Goal: Transaction & Acquisition: Purchase product/service

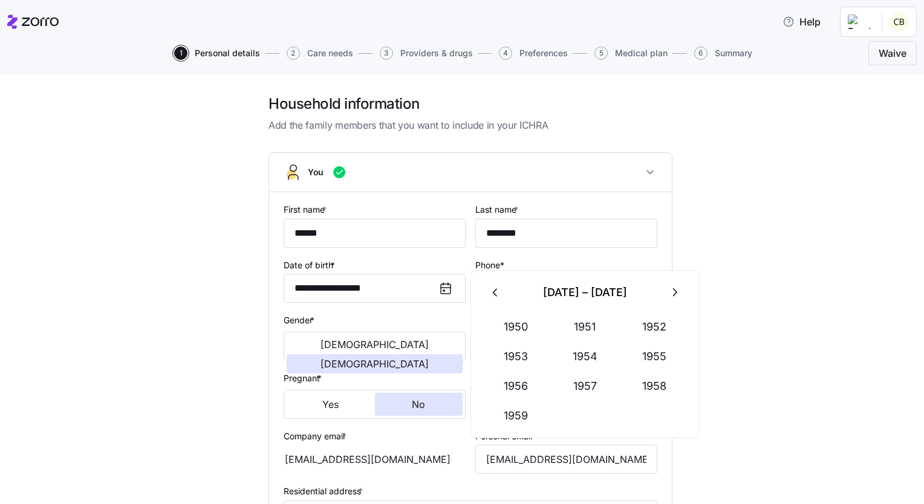
scroll to position [566, 0]
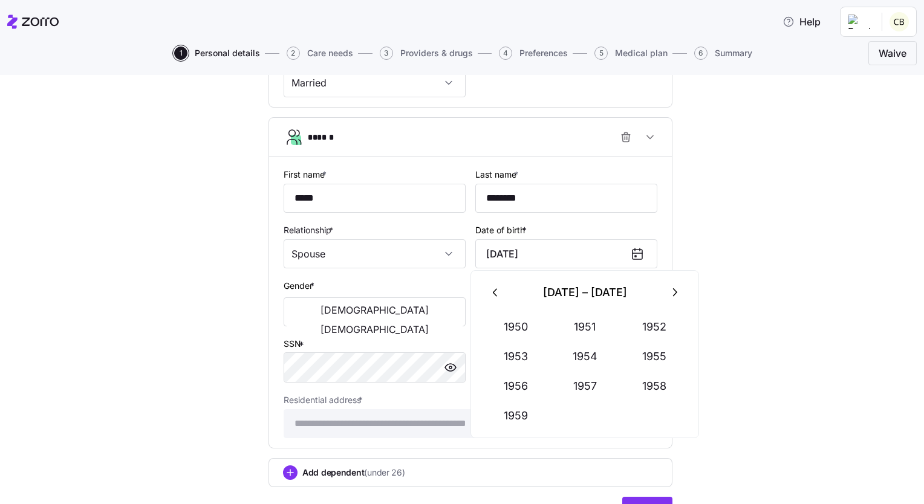
click at [672, 291] on icon "button" at bounding box center [674, 292] width 13 height 13
click at [658, 323] on button "1962" at bounding box center [654, 327] width 69 height 29
click at [591, 329] on button "Feb" at bounding box center [584, 327] width 69 height 29
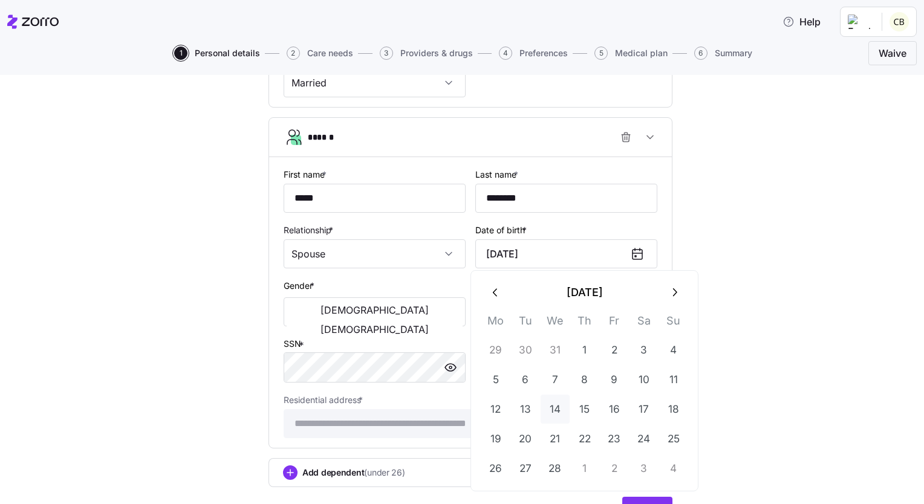
click at [554, 405] on button "14" at bounding box center [555, 409] width 29 height 29
type input "[DATE]"
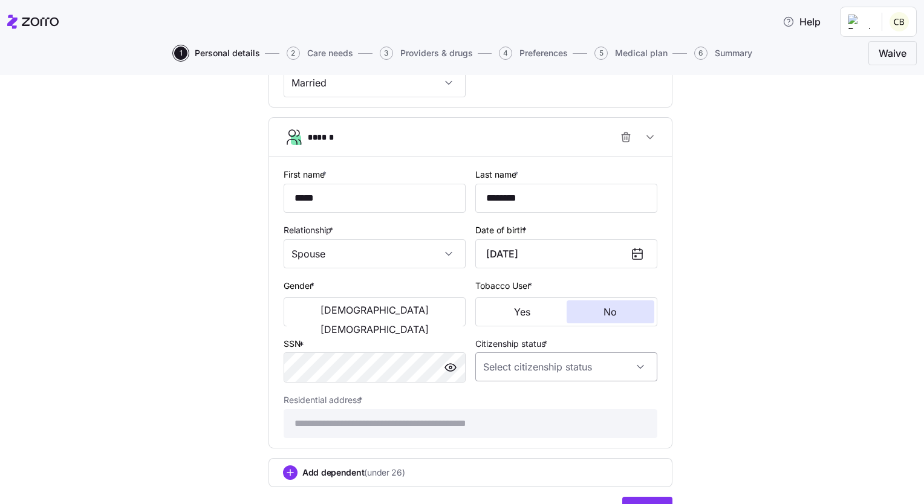
click at [638, 363] on input "Citizenship status *" at bounding box center [566, 367] width 182 height 29
click at [549, 395] on div "[DEMOGRAPHIC_DATA] citizen" at bounding box center [561, 400] width 172 height 25
type input "[DEMOGRAPHIC_DATA] citizen"
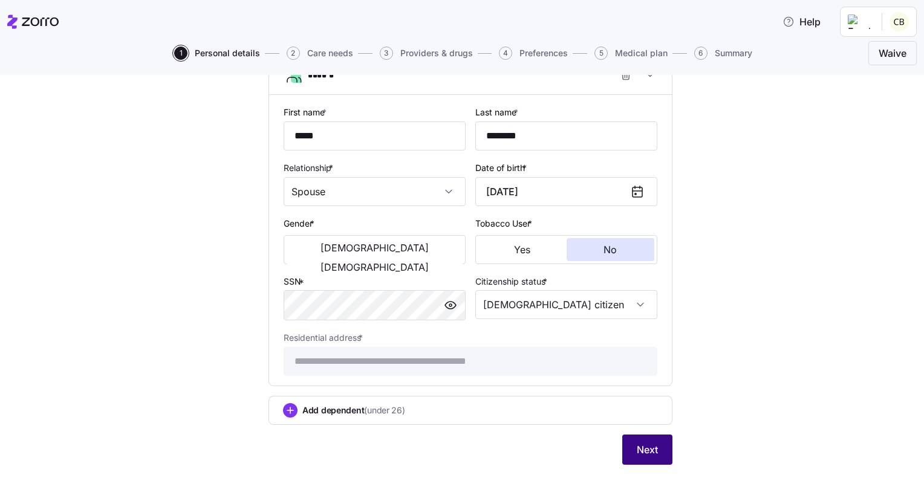
click at [643, 451] on span "Next" at bounding box center [647, 450] width 21 height 15
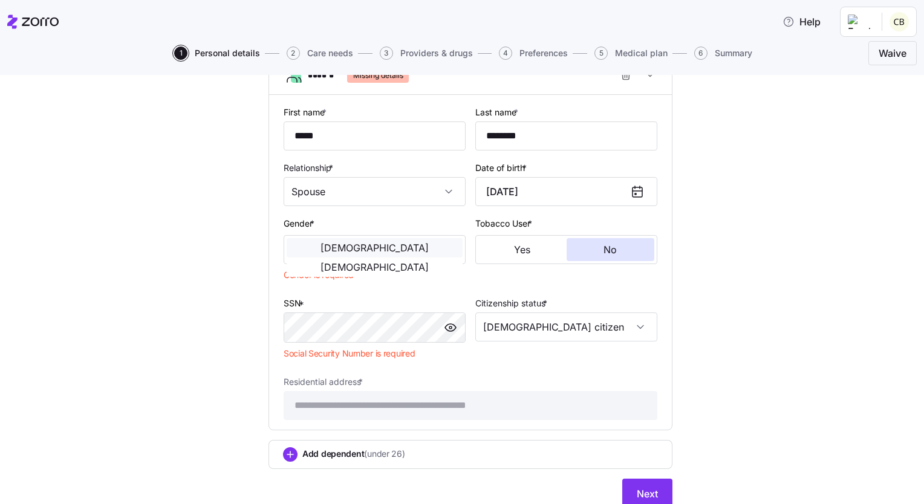
click at [322, 247] on span "[DEMOGRAPHIC_DATA]" at bounding box center [374, 248] width 108 height 10
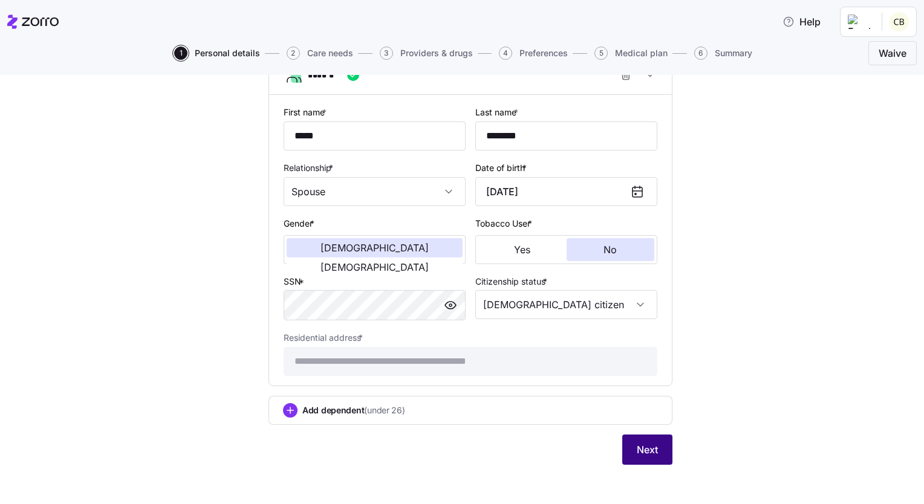
click at [648, 452] on span "Next" at bounding box center [647, 450] width 21 height 15
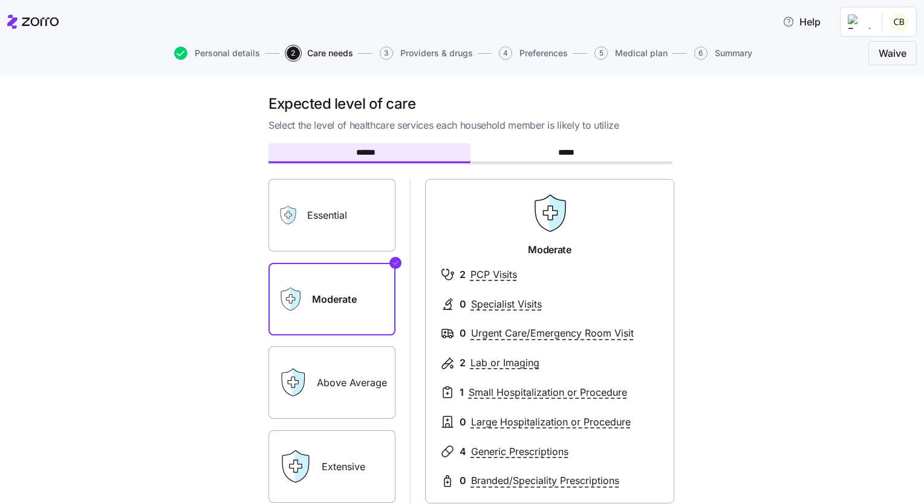
click at [337, 387] on label "Above Average" at bounding box center [331, 382] width 127 height 73
click at [0, 0] on input "Above Average" at bounding box center [0, 0] width 0 height 0
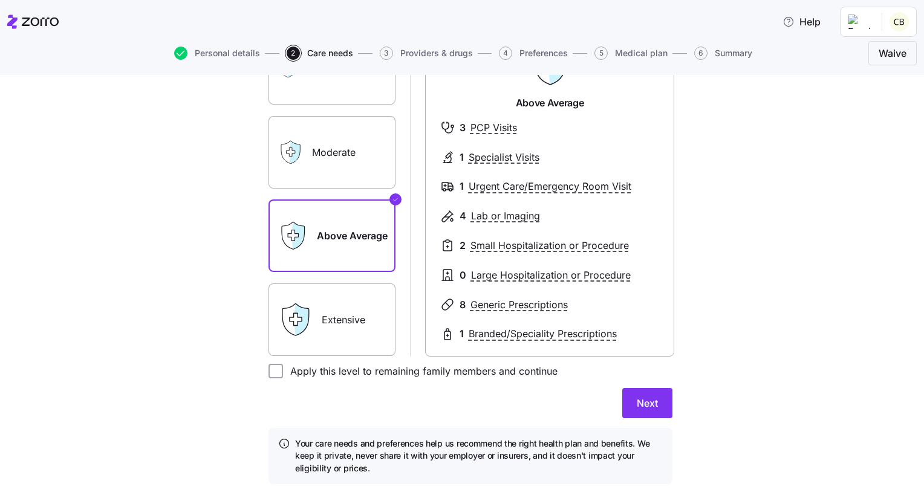
scroll to position [148, 0]
click at [272, 370] on input "Apply this level to remaining family members and continue" at bounding box center [275, 370] width 15 height 15
checkbox input "true"
click at [655, 398] on button "Next" at bounding box center [647, 402] width 50 height 30
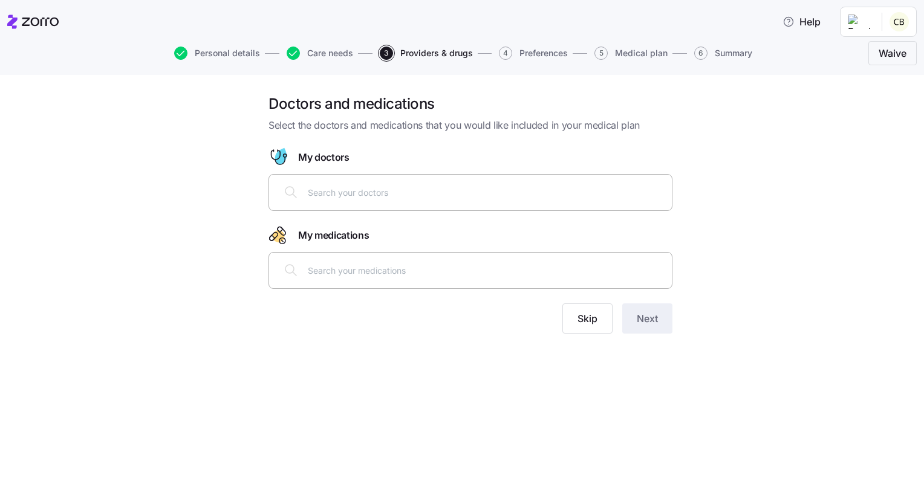
click at [362, 195] on input "text" at bounding box center [486, 192] width 357 height 13
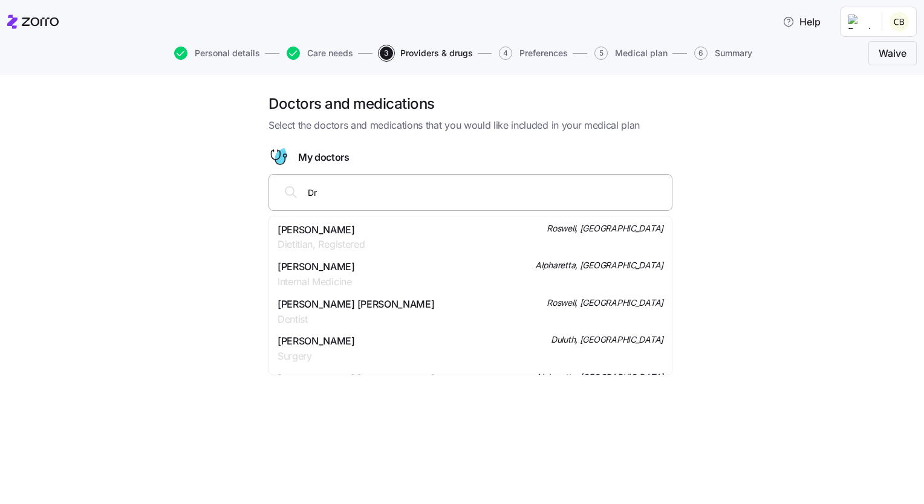
type input "D"
type input "B"
type input "Dr. [PERSON_NAME]"
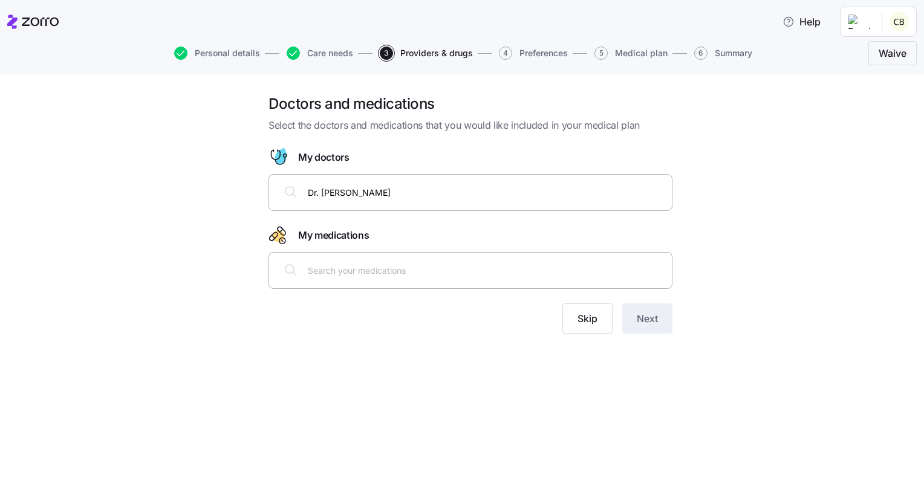
click at [290, 273] on icon at bounding box center [289, 269] width 8 height 8
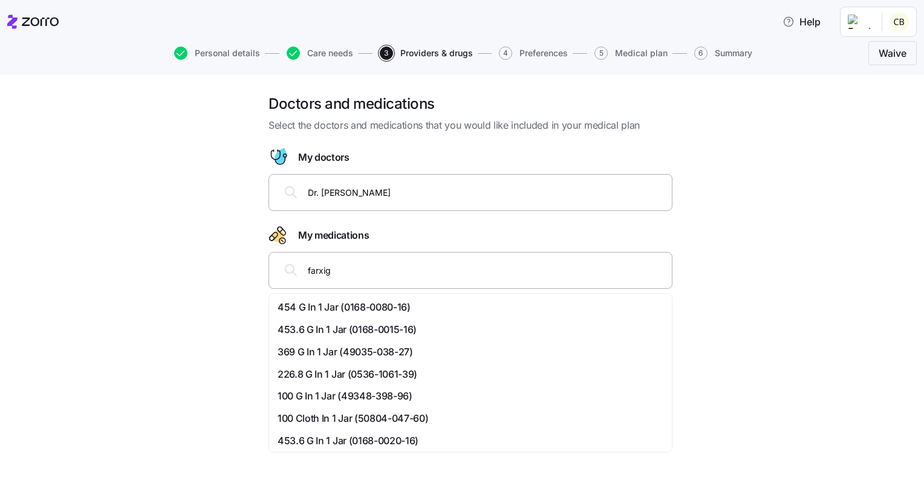
type input "[MEDICAL_DATA]"
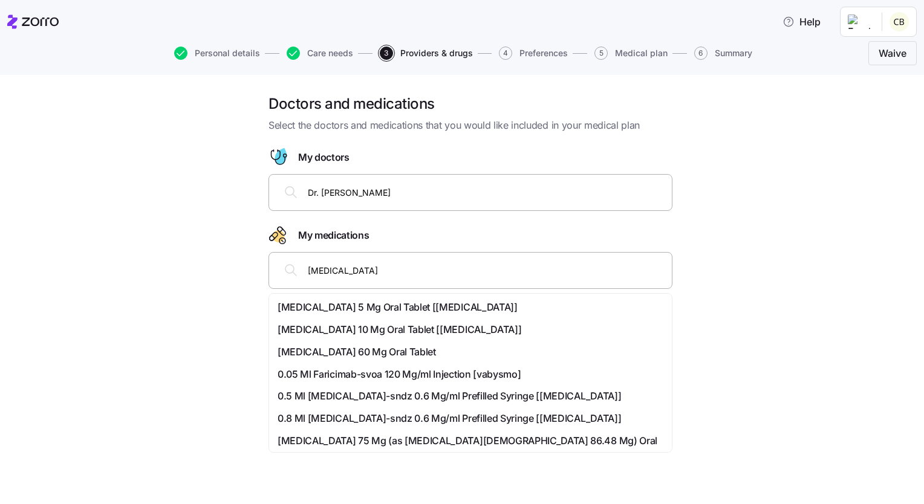
click at [372, 328] on span "[MEDICAL_DATA] 10 Mg Oral Tablet [[MEDICAL_DATA]]" at bounding box center [400, 329] width 244 height 15
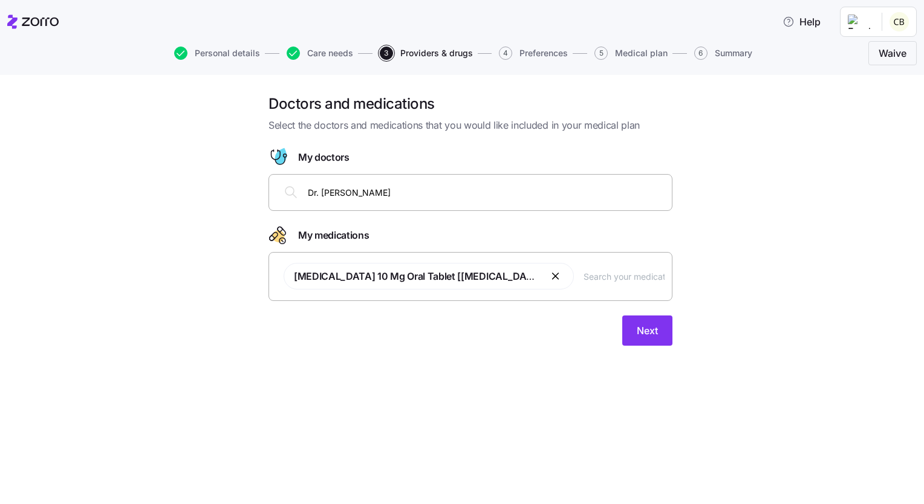
click at [583, 270] on input "text" at bounding box center [623, 276] width 81 height 13
type input "pras"
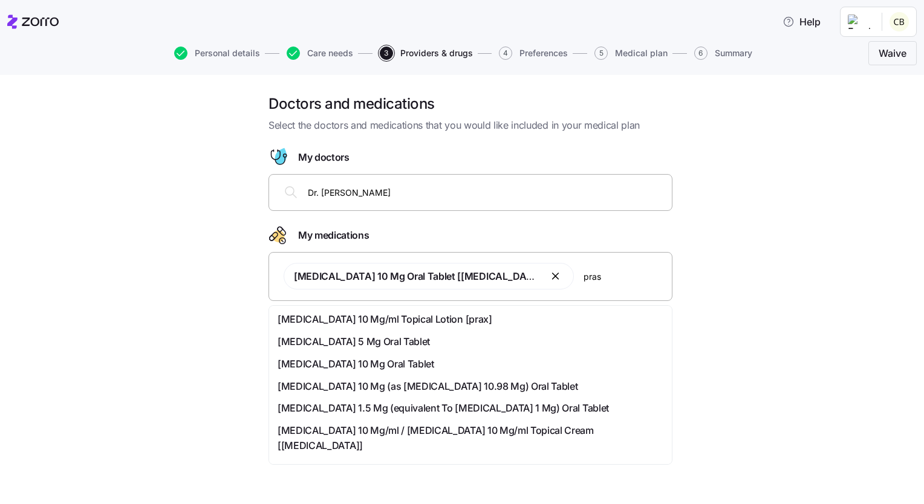
click at [387, 362] on span "[MEDICAL_DATA] 10 Mg Oral Tablet" at bounding box center [356, 364] width 157 height 15
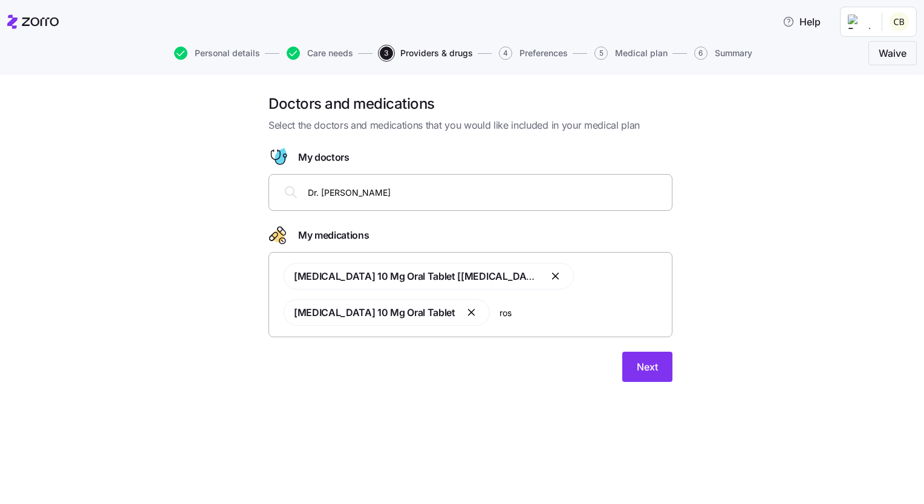
type input "rosu"
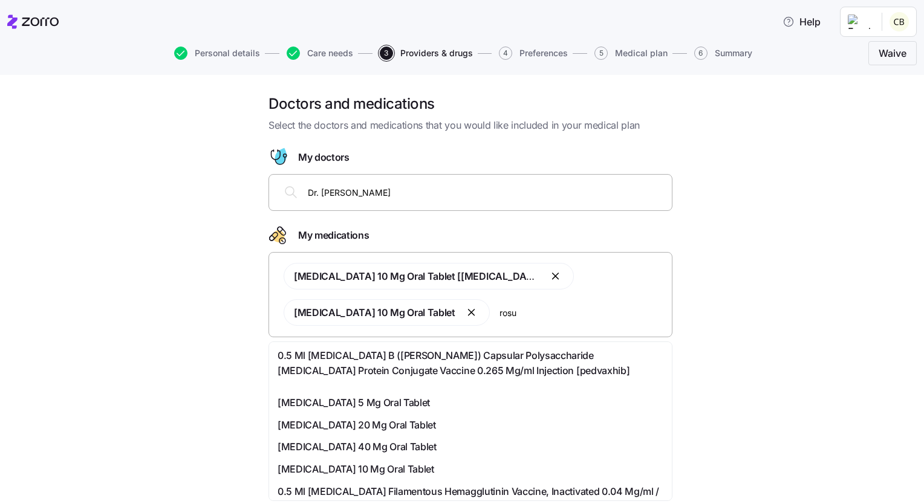
click at [418, 447] on span "[MEDICAL_DATA] 40 Mg Oral Tablet" at bounding box center [357, 447] width 159 height 15
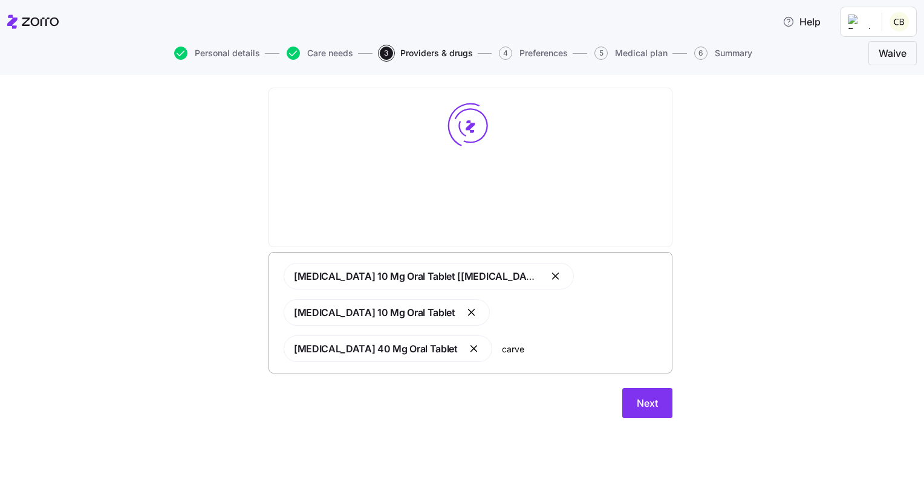
type input "carved"
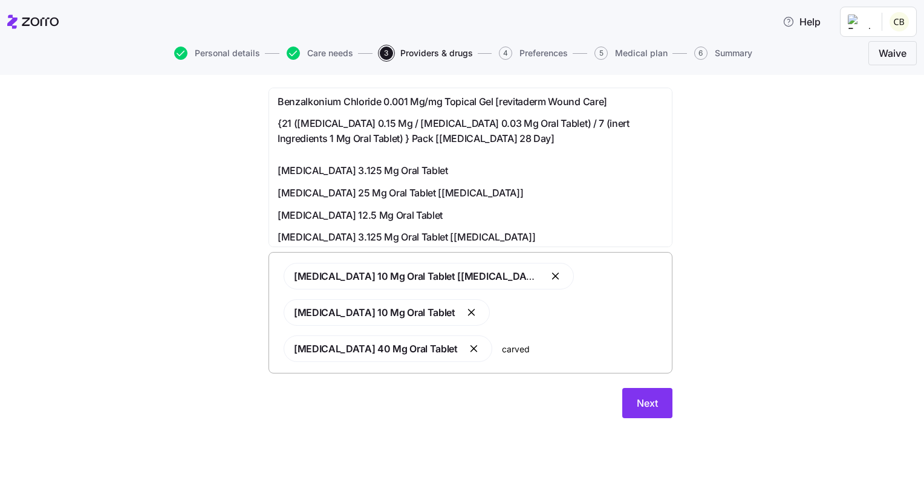
click at [334, 172] on span "[MEDICAL_DATA] 3.125 Mg Oral Tablet" at bounding box center [363, 170] width 171 height 15
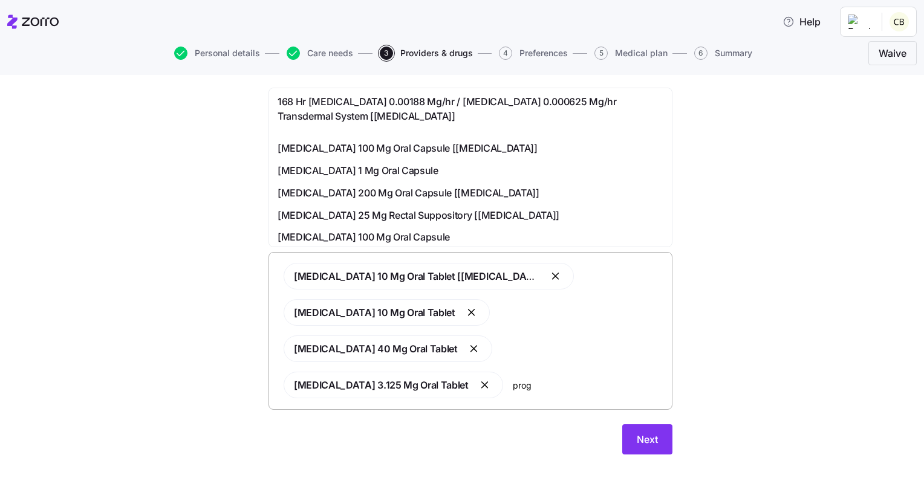
type input "proge"
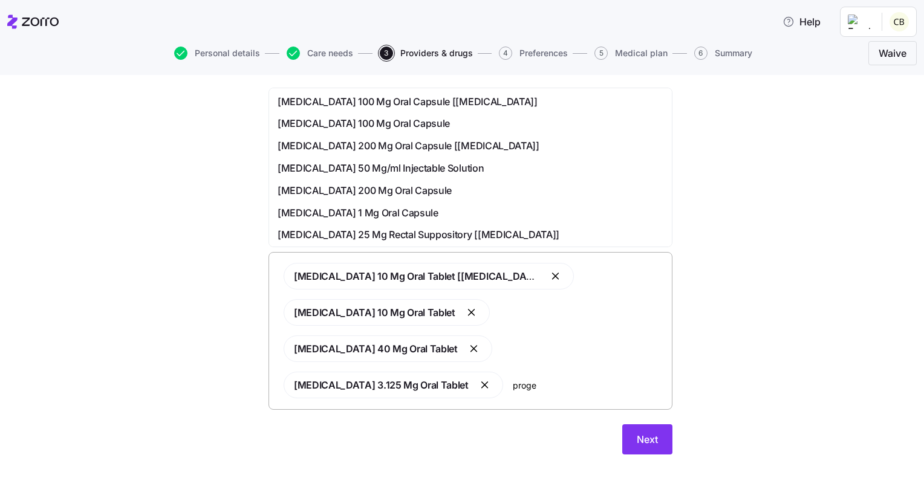
click at [357, 149] on span "[MEDICAL_DATA] 200 Mg Oral Capsule [[MEDICAL_DATA]]" at bounding box center [409, 145] width 262 height 15
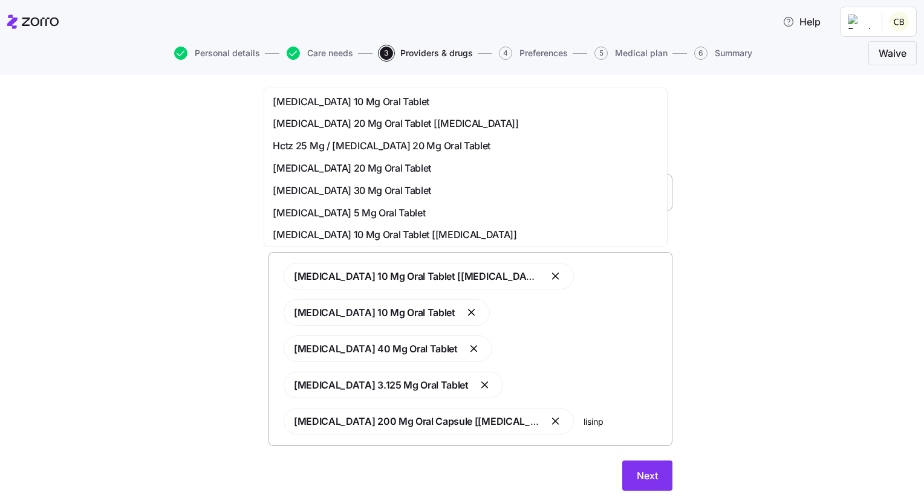
type input "lisin"
click at [377, 216] on span "[MEDICAL_DATA] 5 Mg Oral Tablet" at bounding box center [349, 213] width 152 height 15
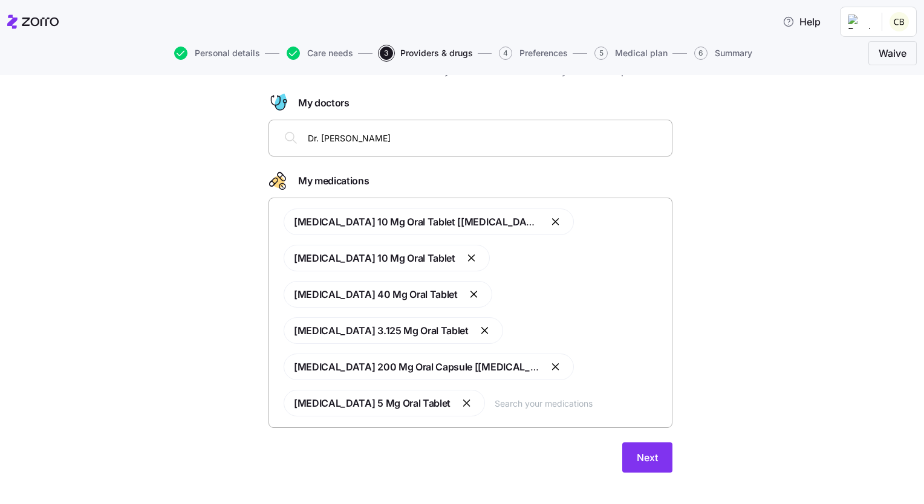
scroll to position [65, 0]
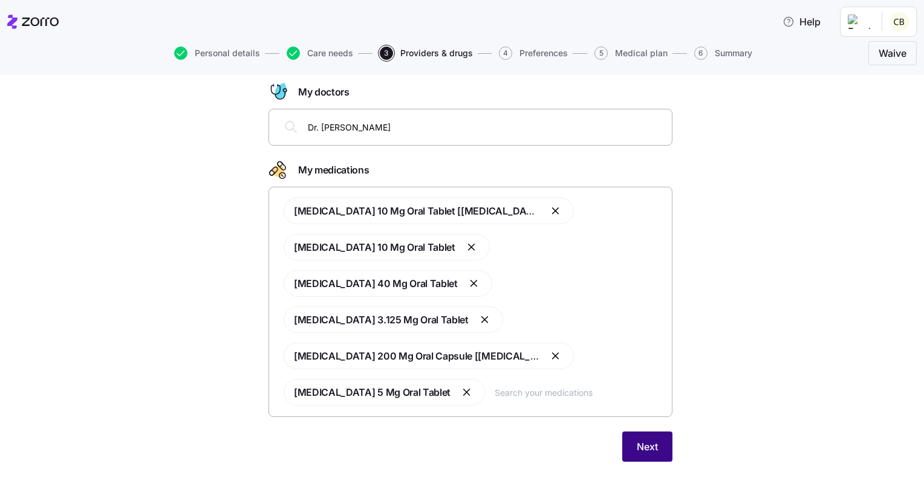
click at [640, 453] on button "Next" at bounding box center [647, 447] width 50 height 30
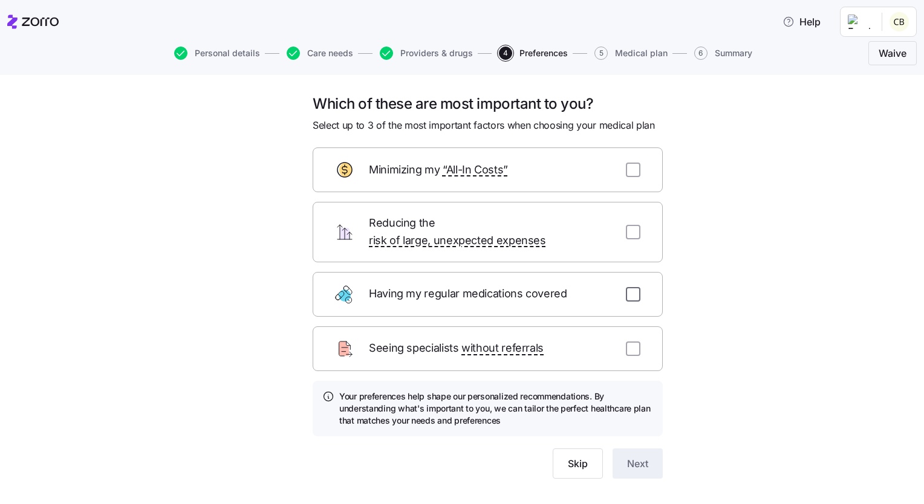
click at [626, 287] on input "checkbox" at bounding box center [633, 294] width 15 height 15
checkbox input "true"
click at [632, 171] on input "checkbox" at bounding box center [633, 170] width 15 height 15
checkbox input "true"
click at [626, 340] on div "Seeing specialists without referrals" at bounding box center [488, 349] width 350 height 45
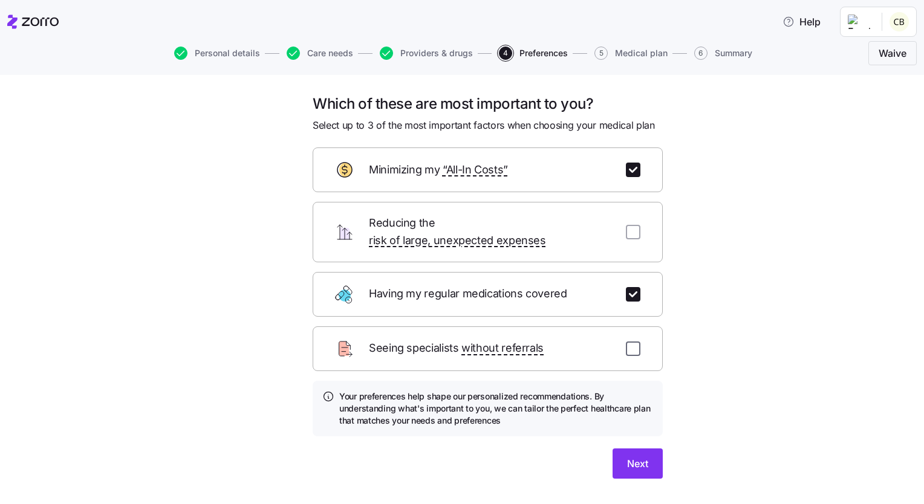
click at [626, 342] on input "checkbox" at bounding box center [633, 349] width 15 height 15
checkbox input "true"
click at [634, 456] on span "Next" at bounding box center [637, 463] width 21 height 15
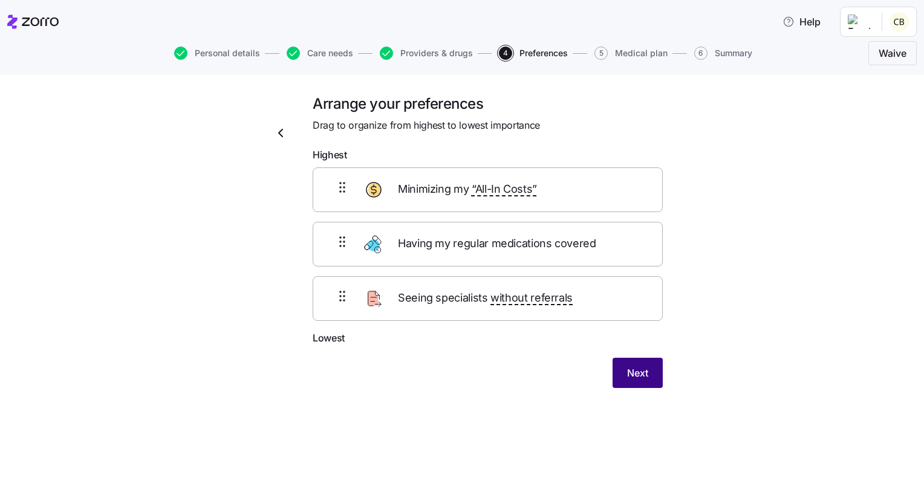
click at [640, 369] on span "Next" at bounding box center [637, 373] width 21 height 15
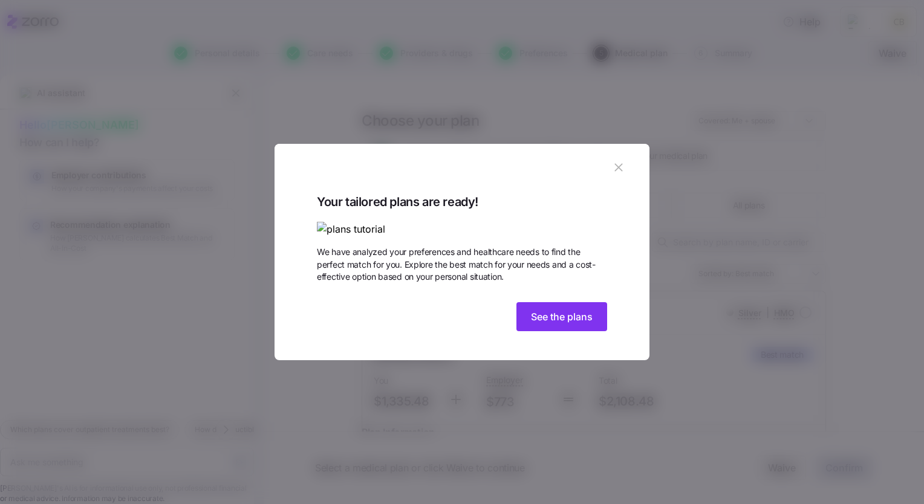
click at [388, 222] on img at bounding box center [462, 229] width 290 height 15
click at [568, 324] on span "See the plans" at bounding box center [562, 317] width 62 height 15
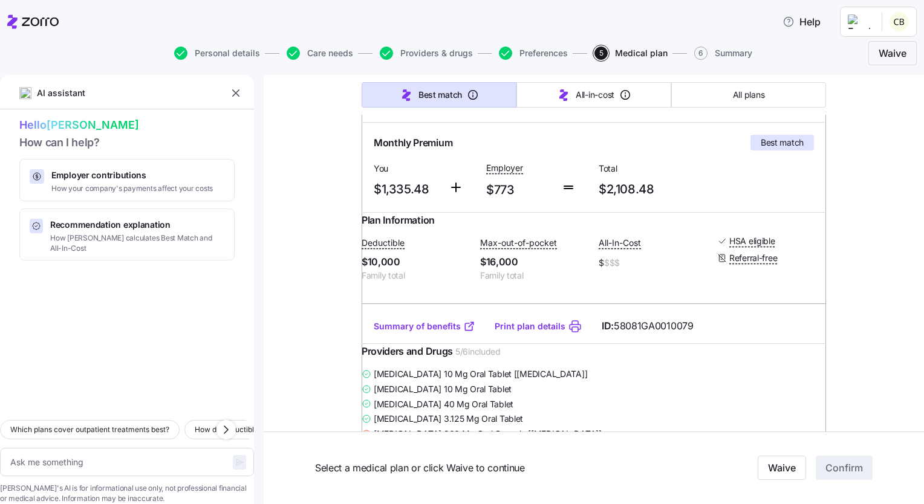
scroll to position [185, 0]
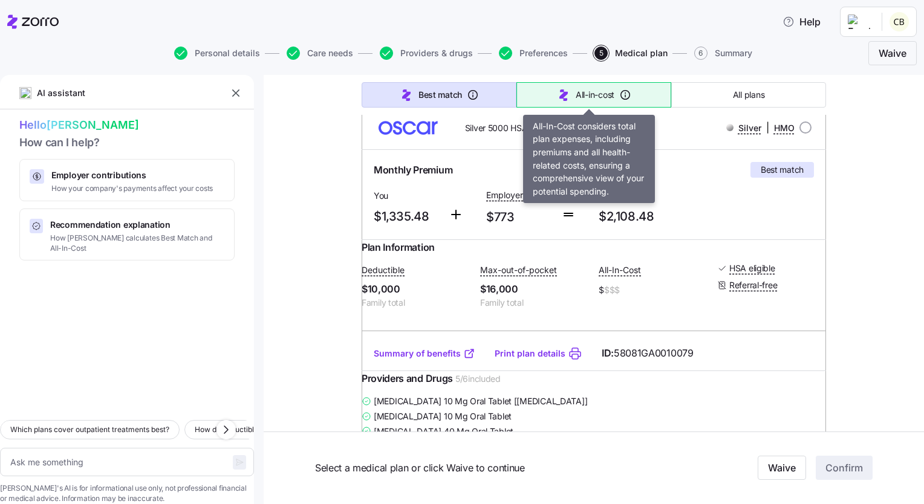
click at [603, 91] on span "All-in-cost" at bounding box center [595, 95] width 39 height 12
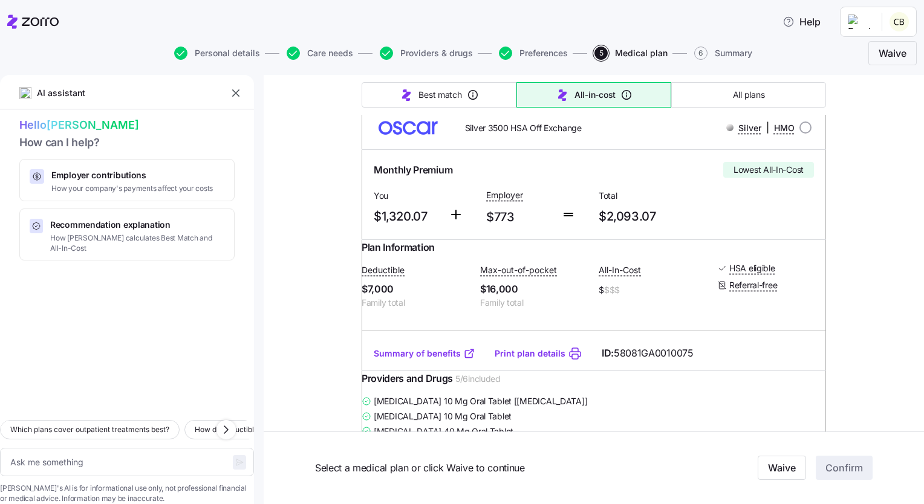
type textarea "x"
type input "Sorted by: All-in-cost"
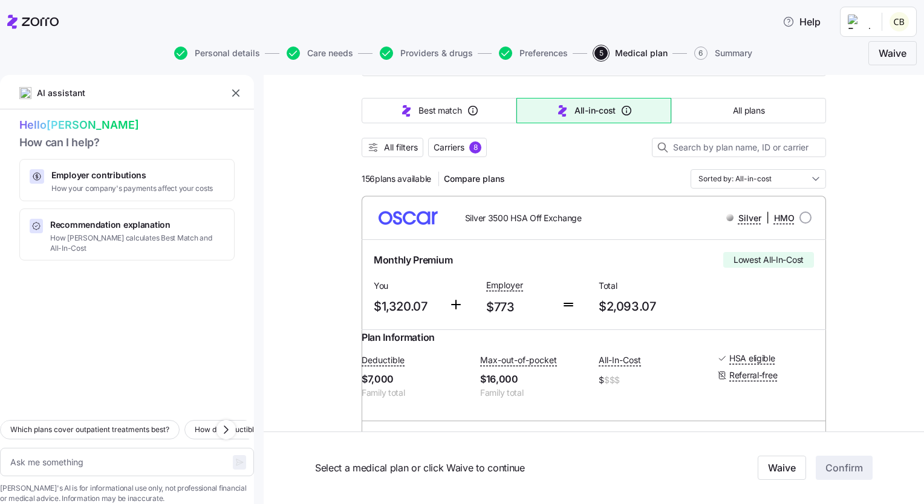
scroll to position [94, 0]
